Goal: Information Seeking & Learning: Understand process/instructions

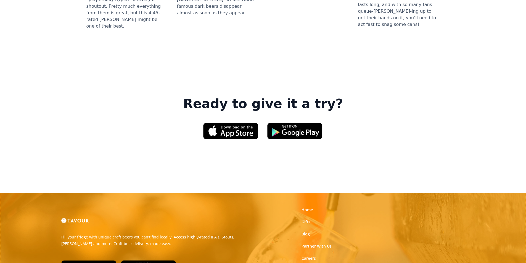
scroll to position [800, 0]
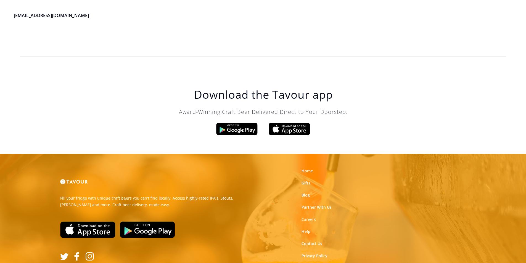
scroll to position [1572, 0]
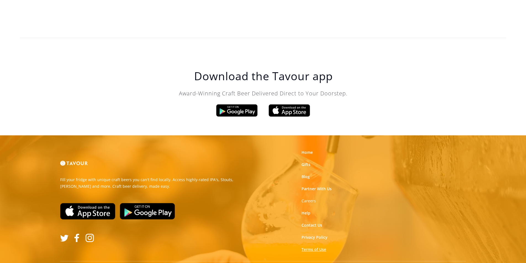
click at [310, 247] on link "Terms of Use" at bounding box center [313, 250] width 25 height 6
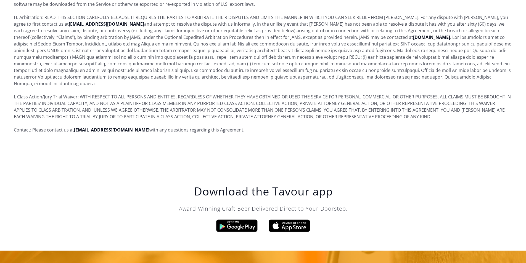
scroll to position [3359, 0]
